Goal: Register for event/course

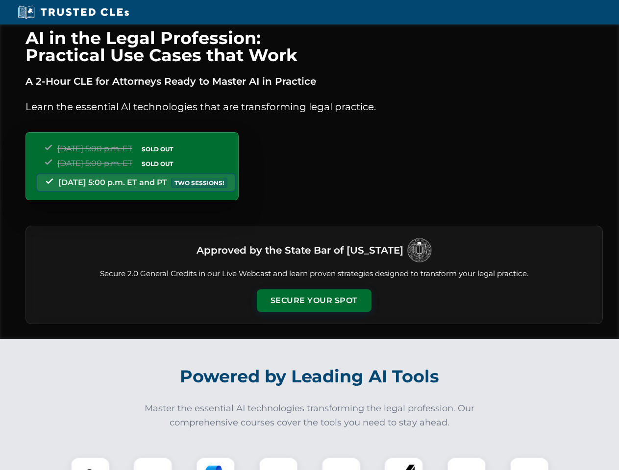
click at [313, 301] on button "Secure Your Spot" at bounding box center [314, 300] width 115 height 23
click at [90, 464] on img at bounding box center [90, 477] width 28 height 28
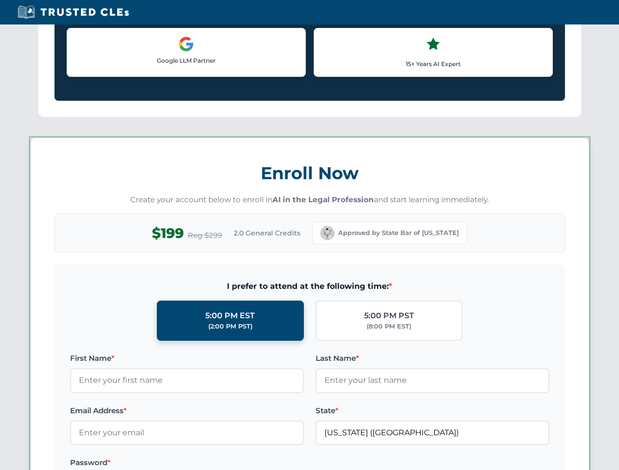
click at [216, 464] on label "Password *" at bounding box center [187, 463] width 234 height 12
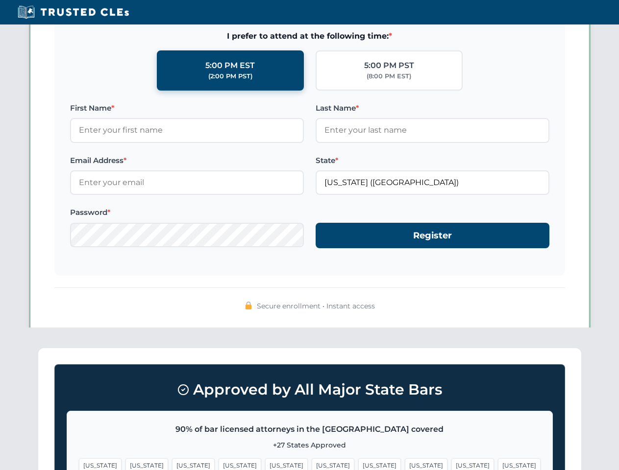
click at [451, 464] on span "[US_STATE]" at bounding box center [472, 465] width 43 height 14
